Goal: Browse casually: Explore the website without a specific task or goal

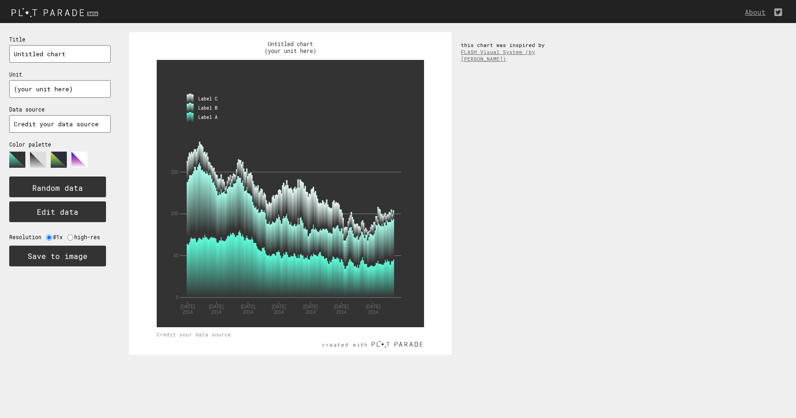
click at [63, 15] on img at bounding box center [56, 12] width 112 height 15
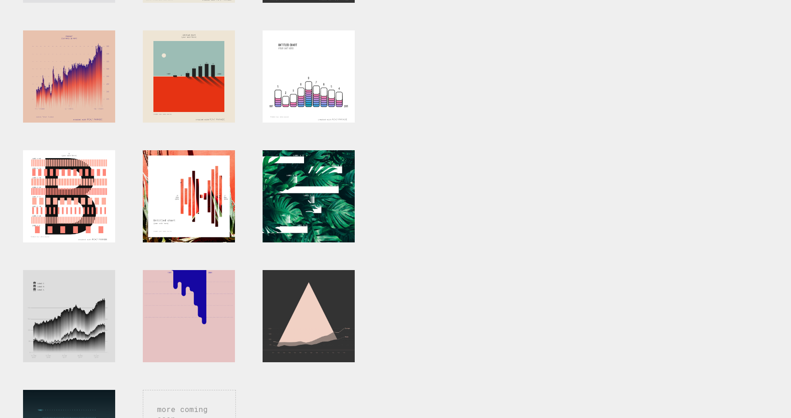
scroll to position [273, 0]
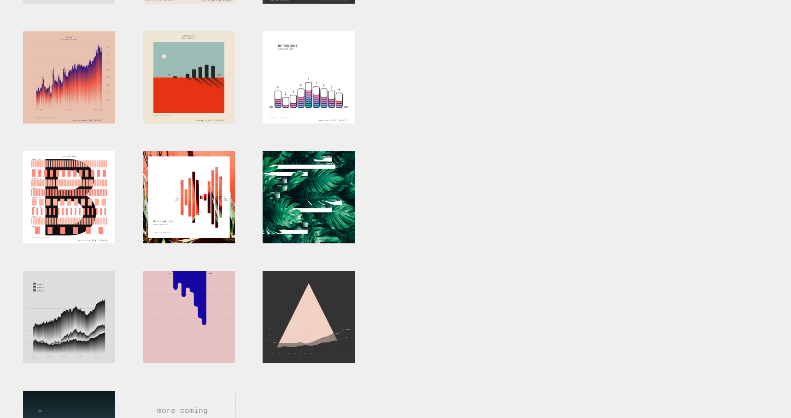
click at [340, 205] on div at bounding box center [309, 197] width 92 height 92
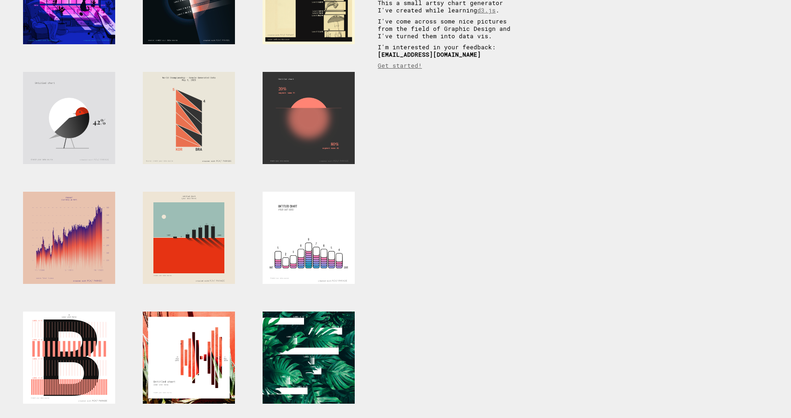
scroll to position [112, 0]
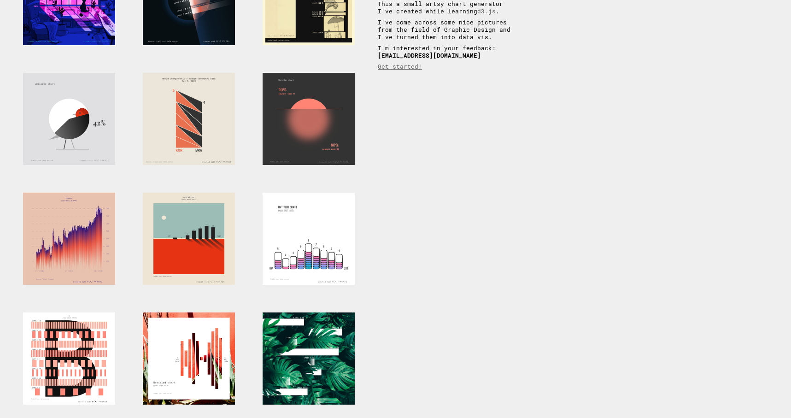
click at [164, 119] on div at bounding box center [189, 119] width 92 height 92
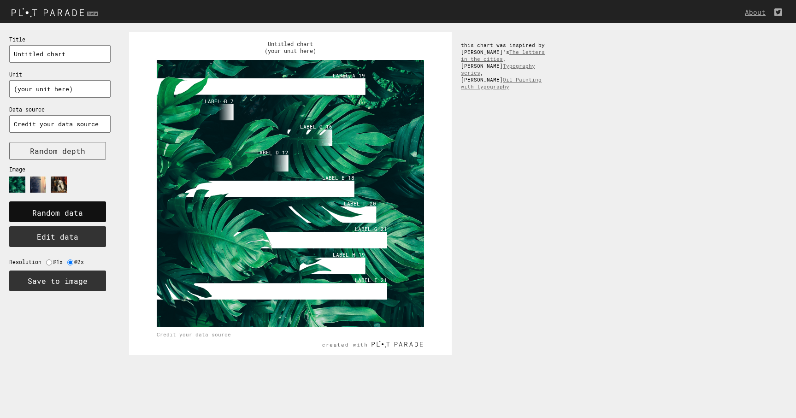
click at [81, 210] on text "Random data" at bounding box center [57, 213] width 51 height 10
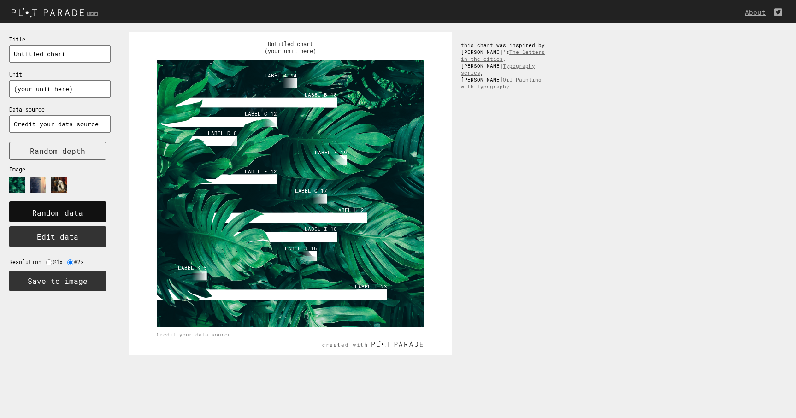
click at [81, 210] on text "Random data" at bounding box center [57, 213] width 51 height 10
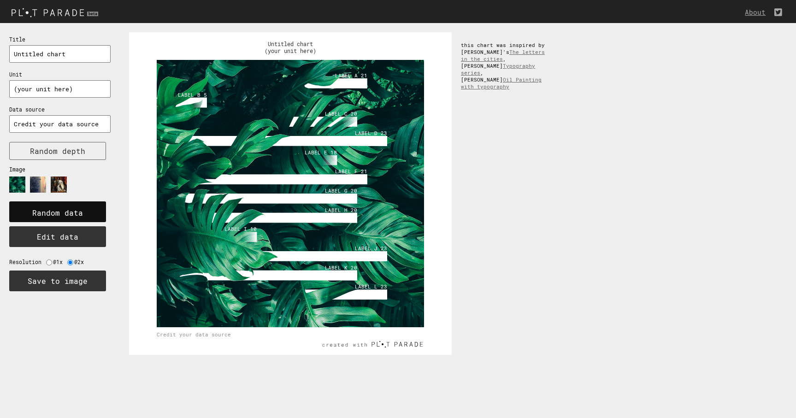
click at [81, 210] on text "Random data" at bounding box center [57, 213] width 51 height 10
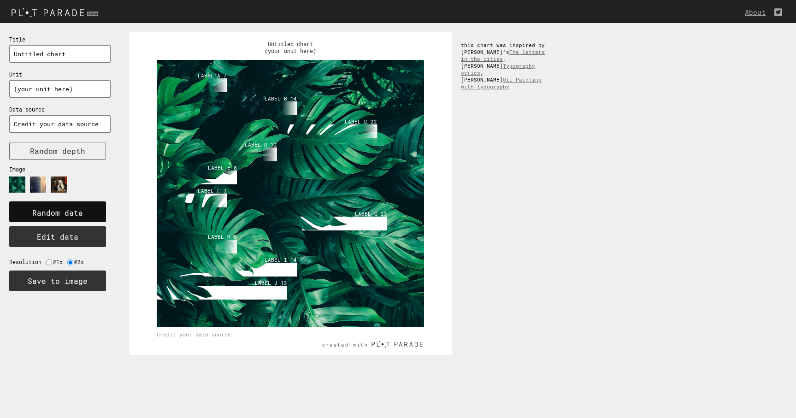
click at [81, 210] on text "Random data" at bounding box center [57, 213] width 51 height 10
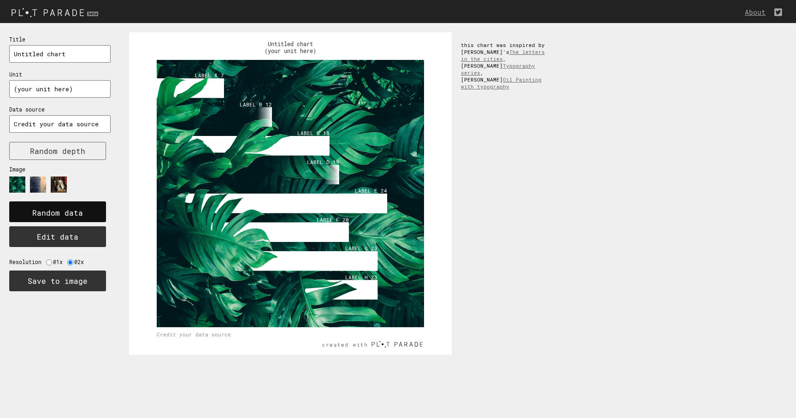
click at [81, 210] on text "Random data" at bounding box center [57, 213] width 51 height 10
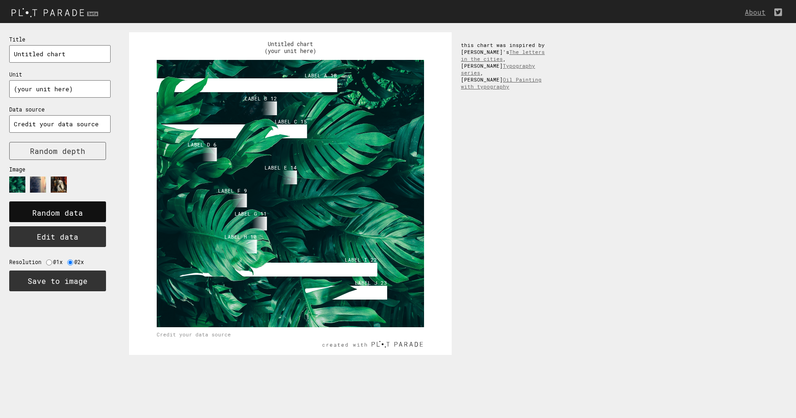
click at [81, 210] on text "Random data" at bounding box center [57, 213] width 51 height 10
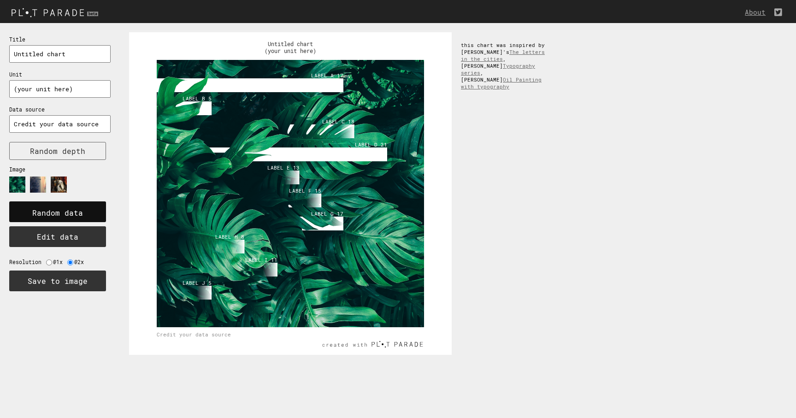
click at [81, 210] on text "Random data" at bounding box center [57, 213] width 51 height 10
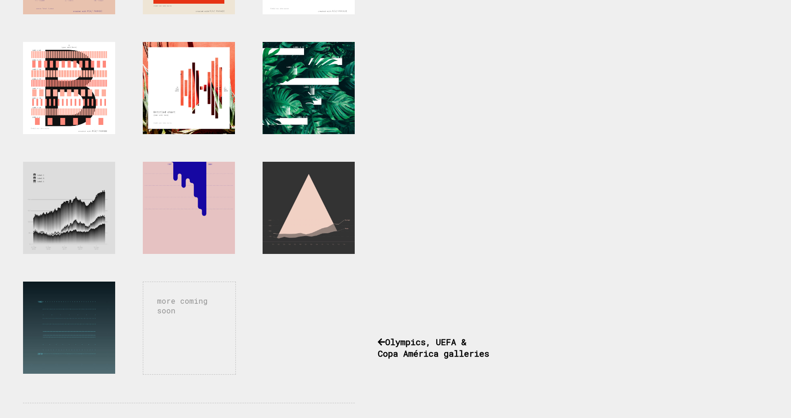
scroll to position [382, 0]
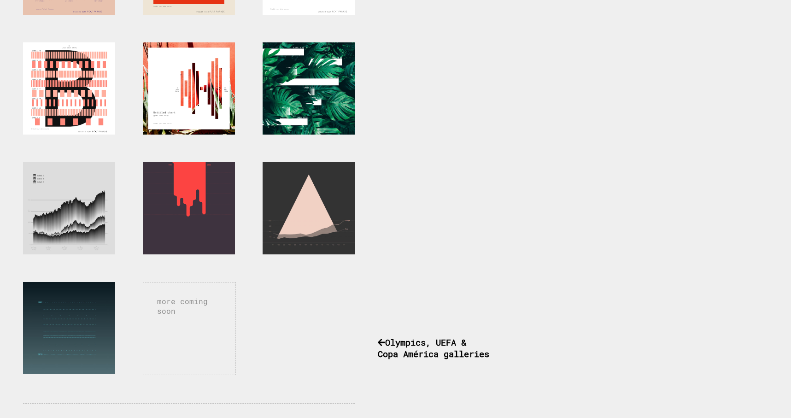
click at [209, 206] on div at bounding box center [189, 208] width 92 height 92
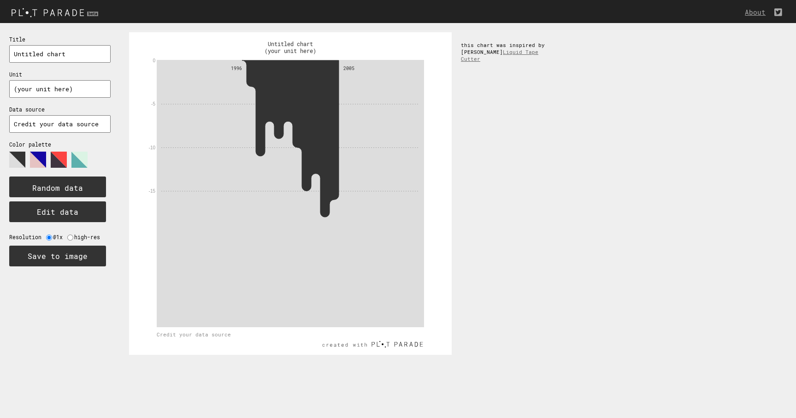
click at [57, 155] on polygon at bounding box center [59, 160] width 16 height 16
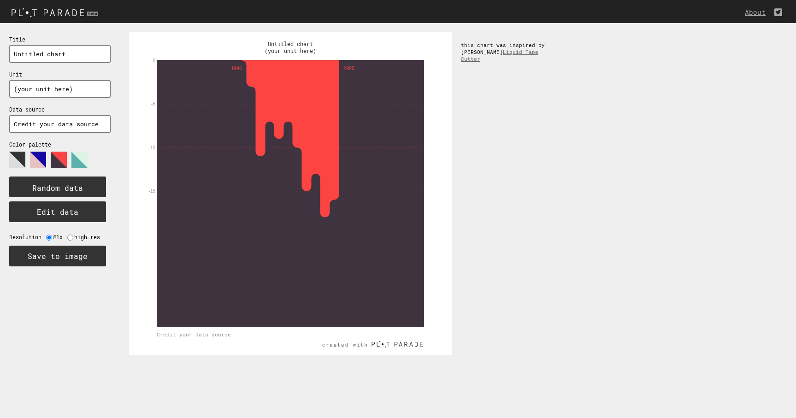
click at [36, 159] on polygon at bounding box center [38, 160] width 16 height 16
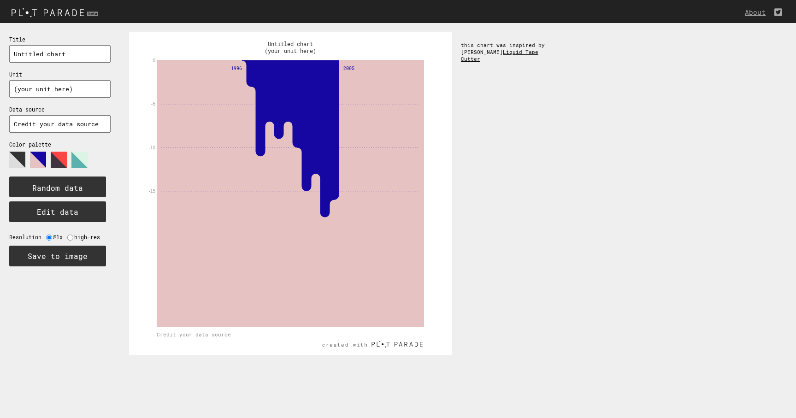
click at [531, 52] on link "Liquid Tape Cutter" at bounding box center [499, 55] width 77 height 14
